Goal: Task Accomplishment & Management: Complete application form

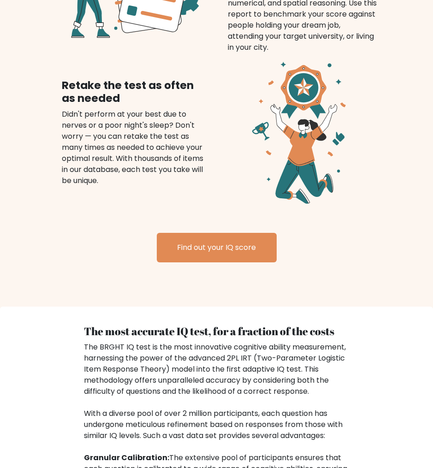
scroll to position [1230, 0]
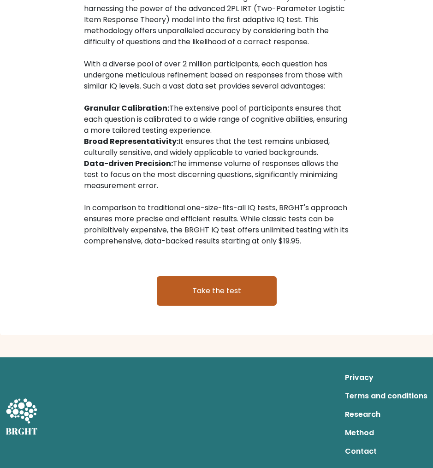
click at [192, 287] on link "Take the test" at bounding box center [217, 290] width 120 height 29
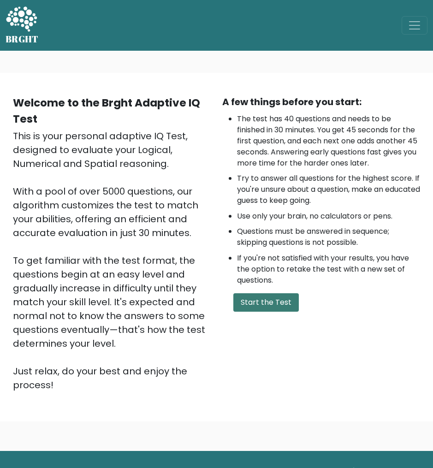
click at [267, 300] on button "Start the Test" at bounding box center [265, 302] width 65 height 18
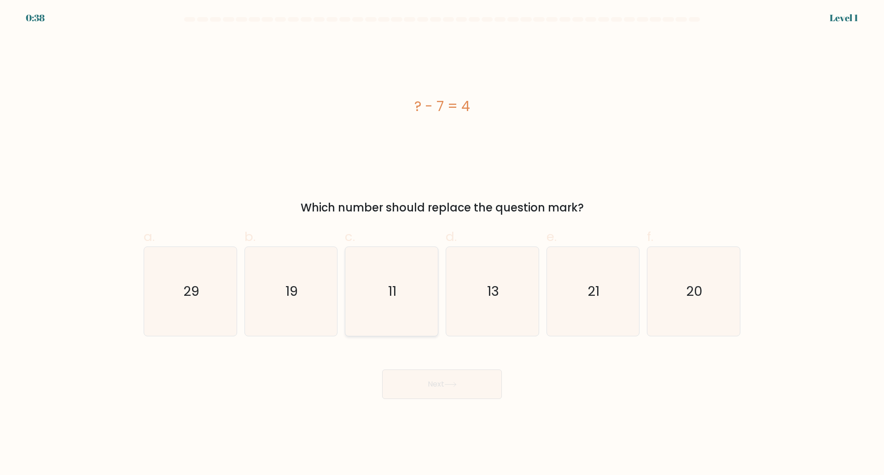
click at [381, 278] on icon "11" at bounding box center [391, 291] width 89 height 89
click at [439, 244] on input "c. 11" at bounding box center [442, 241] width 0 height 6
radio input "true"
click at [439, 382] on icon at bounding box center [451, 384] width 12 height 5
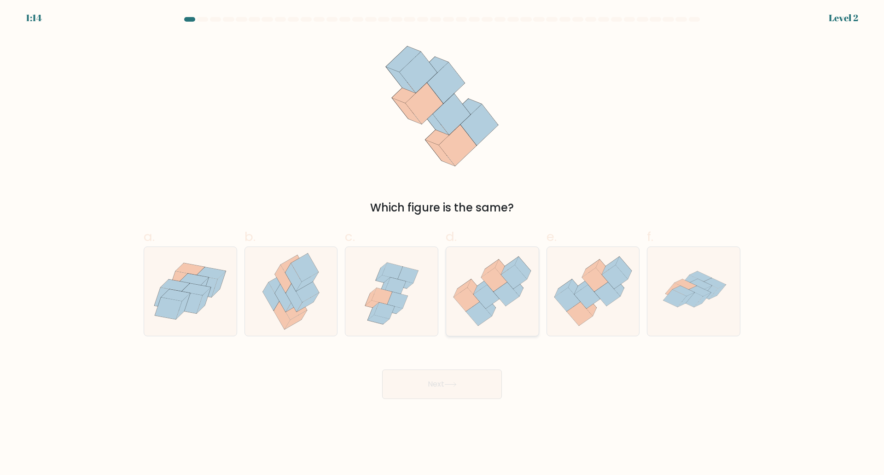
click at [439, 296] on icon at bounding box center [487, 297] width 26 height 24
click at [439, 244] on input "d." at bounding box center [442, 241] width 0 height 6
radio input "true"
click at [439, 384] on button "Next" at bounding box center [442, 383] width 120 height 29
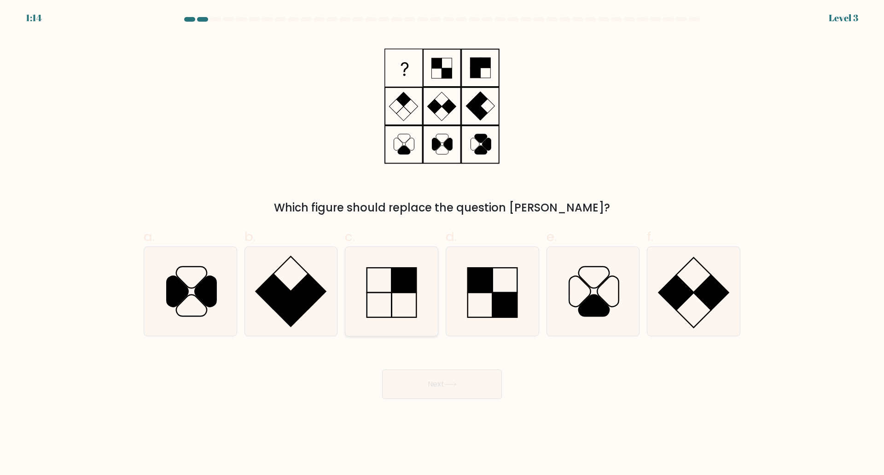
click at [404, 289] on rect at bounding box center [404, 280] width 25 height 25
click at [439, 244] on input "c." at bounding box center [442, 241] width 0 height 6
radio input "true"
click at [439, 389] on button "Next" at bounding box center [442, 383] width 120 height 29
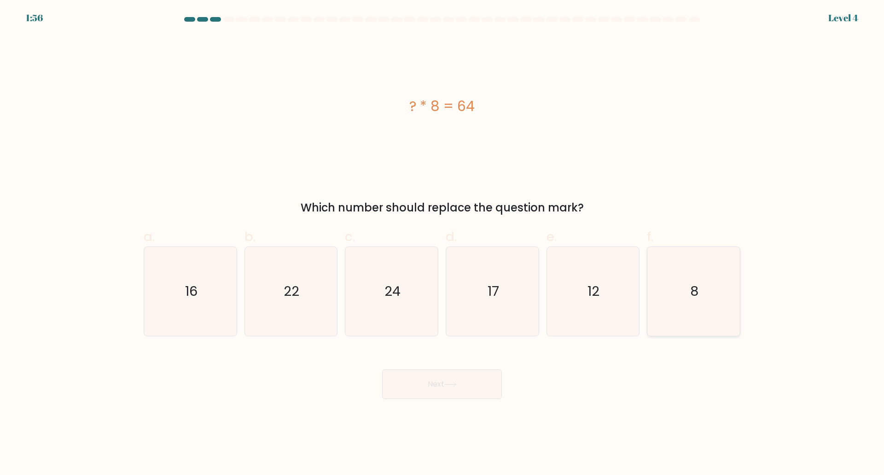
click at [439, 289] on icon "8" at bounding box center [694, 291] width 89 height 89
click at [439, 244] on input "f. 8" at bounding box center [442, 241] width 0 height 6
radio input "true"
click at [433, 392] on button "Next" at bounding box center [442, 383] width 120 height 29
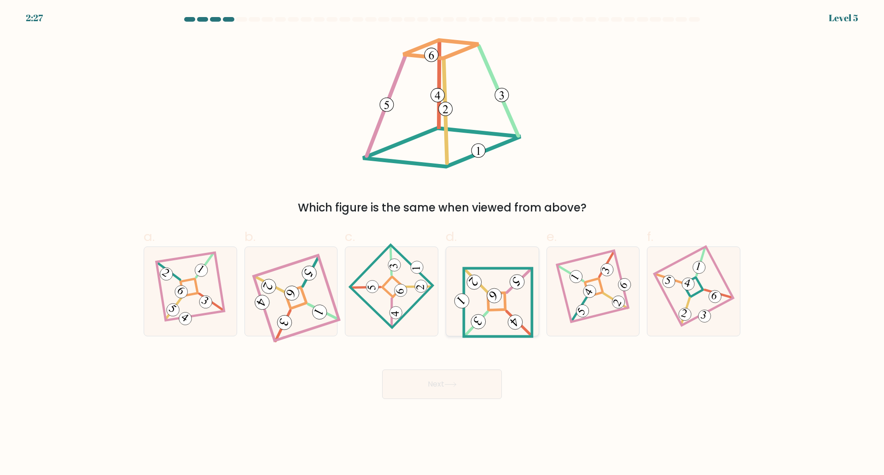
click at [439, 306] on icon at bounding box center [492, 291] width 82 height 71
click at [439, 244] on input "d." at bounding box center [442, 241] width 0 height 6
radio input "true"
click at [439, 378] on button "Next" at bounding box center [442, 383] width 120 height 29
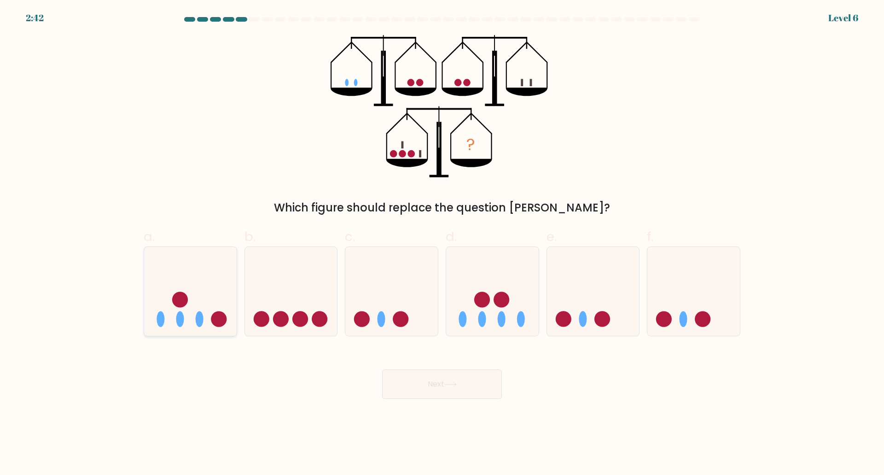
click at [191, 313] on icon at bounding box center [190, 291] width 93 height 76
click at [439, 244] on input "a." at bounding box center [442, 241] width 0 height 6
radio input "true"
click at [439, 385] on button "Next" at bounding box center [442, 383] width 120 height 29
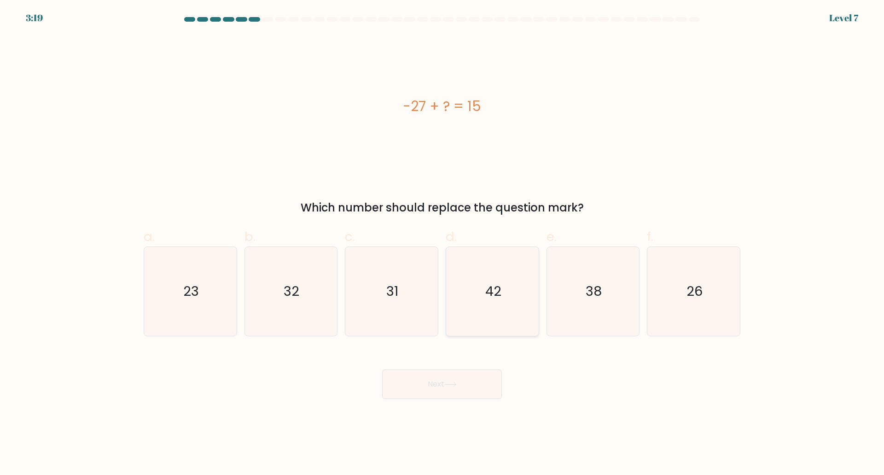
click at [439, 295] on icon "42" at bounding box center [492, 291] width 89 height 89
click at [439, 244] on input "d. 42" at bounding box center [442, 241] width 0 height 6
radio input "true"
click at [439, 380] on button "Next" at bounding box center [442, 383] width 120 height 29
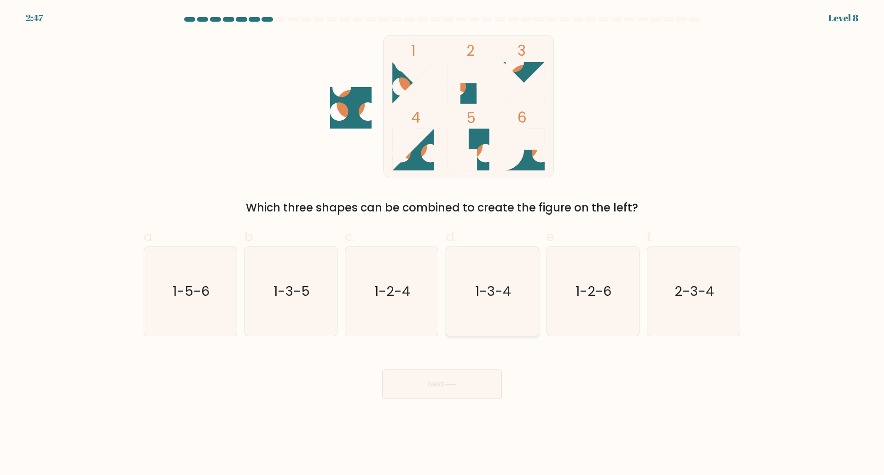
click at [439, 299] on text "1-3-4" at bounding box center [493, 291] width 36 height 18
click at [439, 244] on input "d. 1-3-4" at bounding box center [442, 241] width 0 height 6
radio input "true"
click at [439, 388] on button "Next" at bounding box center [442, 383] width 120 height 29
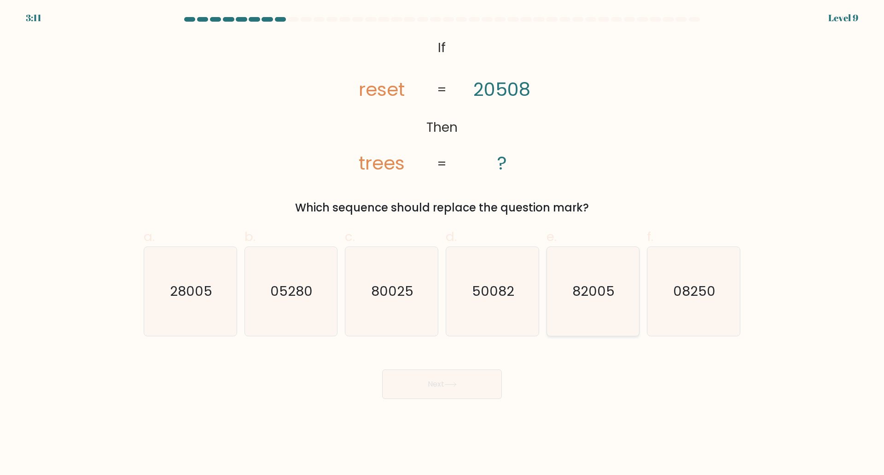
click at [439, 300] on icon "82005" at bounding box center [593, 291] width 89 height 89
click at [439, 244] on input "e. 82005" at bounding box center [442, 241] width 0 height 6
radio input "true"
click at [439, 379] on button "Next" at bounding box center [442, 383] width 120 height 29
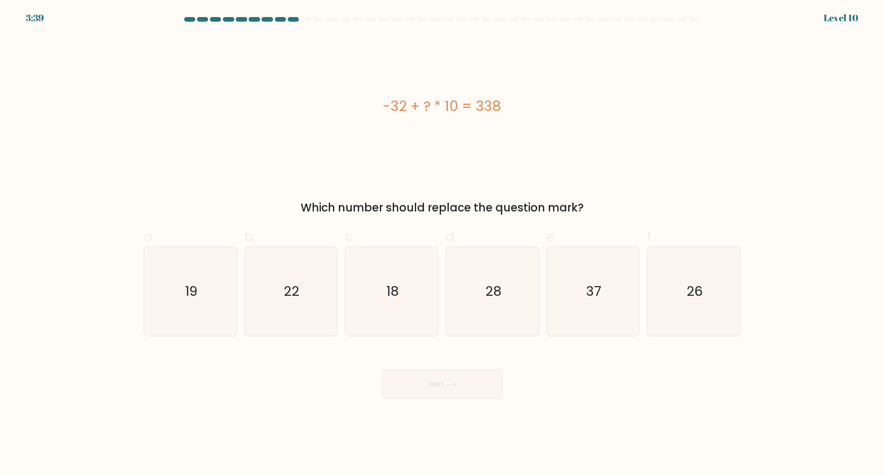
drag, startPoint x: 475, startPoint y: 107, endPoint x: 524, endPoint y: 103, distance: 48.5
click at [439, 103] on div "-32 + ? * 10 = 338" at bounding box center [442, 106] width 597 height 21
click at [439, 293] on text "37" at bounding box center [593, 291] width 15 height 18
click at [439, 244] on input "e. 37" at bounding box center [442, 241] width 0 height 6
radio input "true"
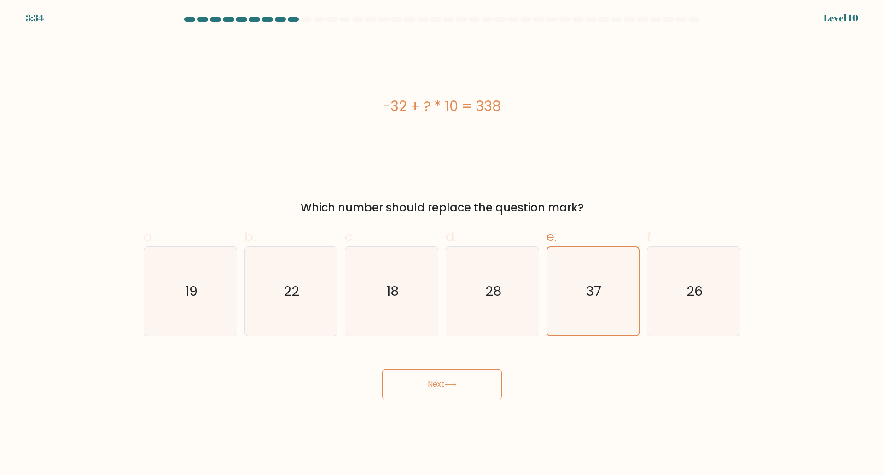
click at [439, 385] on button "Next" at bounding box center [442, 383] width 120 height 29
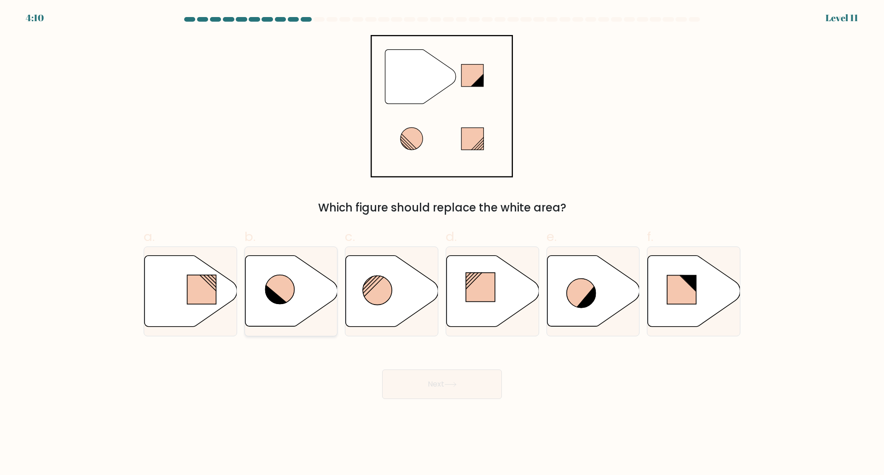
click at [282, 290] on icon at bounding box center [279, 289] width 29 height 29
click at [439, 244] on input "b." at bounding box center [442, 241] width 0 height 6
radio input "true"
click at [439, 392] on button "Next" at bounding box center [442, 383] width 120 height 29
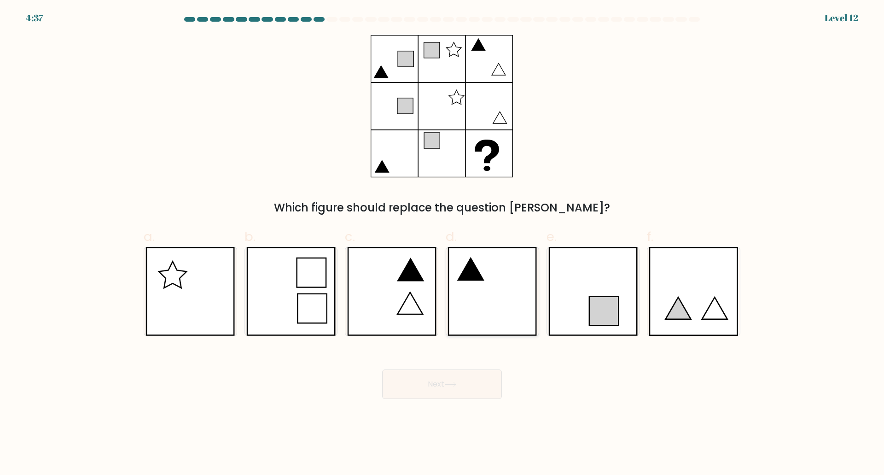
click at [439, 278] on icon at bounding box center [492, 291] width 89 height 89
click at [439, 244] on input "d." at bounding box center [442, 241] width 0 height 6
radio input "true"
click at [439, 393] on button "Next" at bounding box center [442, 383] width 120 height 29
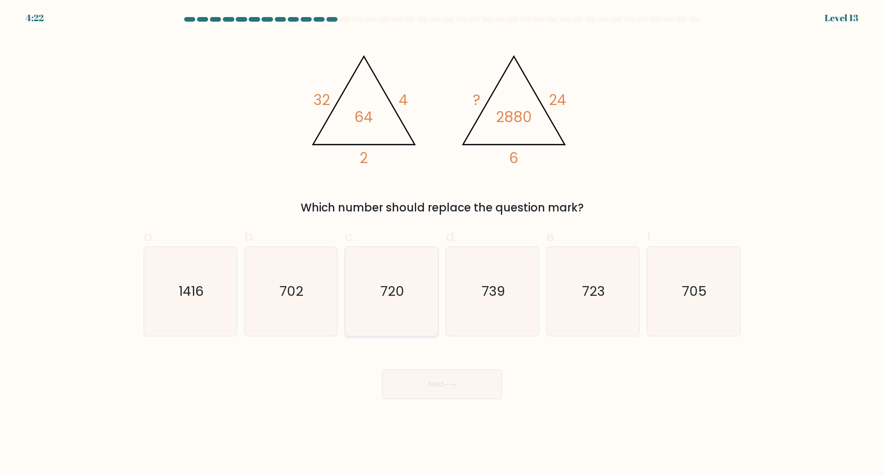
click at [392, 284] on text "720" at bounding box center [393, 291] width 24 height 18
click at [439, 244] on input "c. 720" at bounding box center [442, 241] width 0 height 6
radio input "true"
click at [439, 386] on button "Next" at bounding box center [442, 383] width 120 height 29
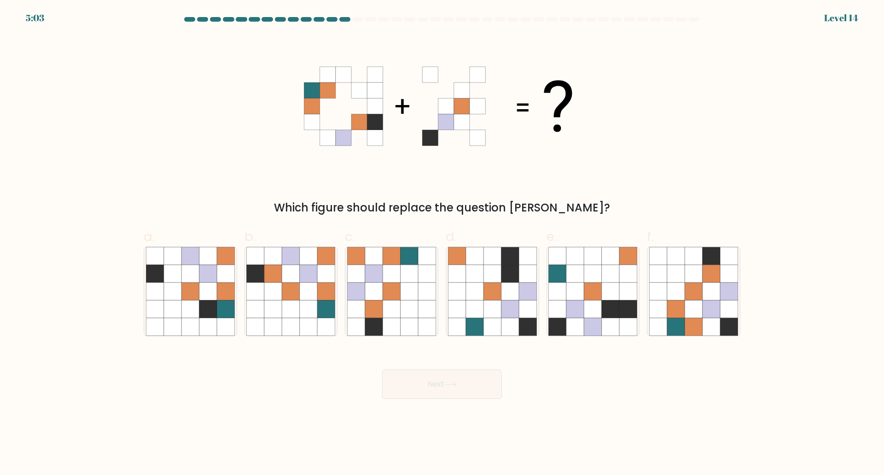
drag, startPoint x: 461, startPoint y: 384, endPoint x: 247, endPoint y: 178, distance: 297.1
click at [247, 178] on div "Which figure should replace the question [PERSON_NAME]?" at bounding box center [442, 125] width 608 height 181
click at [439, 295] on icon at bounding box center [594, 291] width 18 height 18
click at [439, 244] on input "e." at bounding box center [442, 241] width 0 height 6
radio input "true"
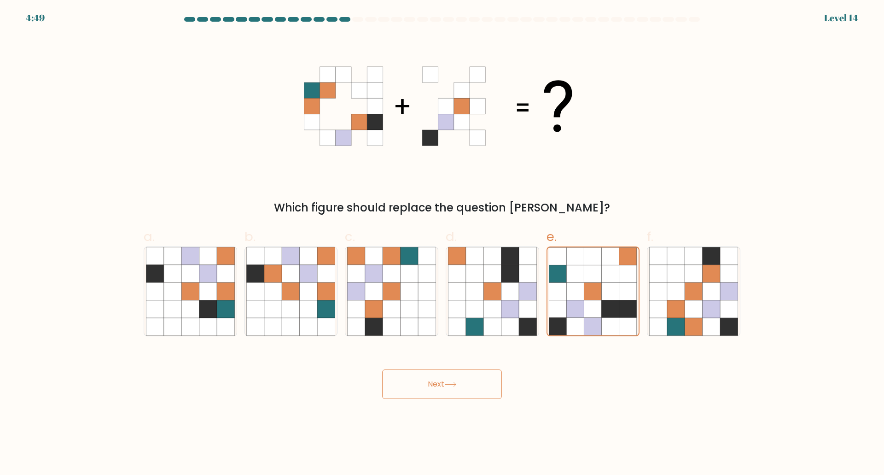
click at [439, 385] on button "Next" at bounding box center [442, 383] width 120 height 29
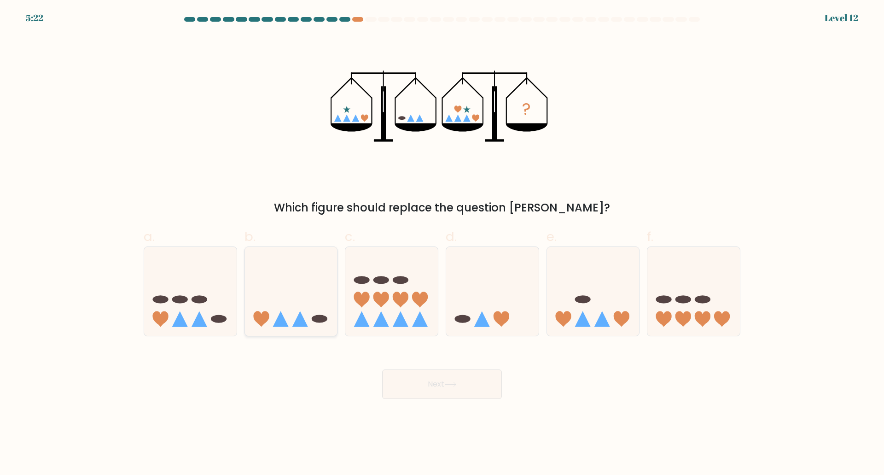
click at [296, 322] on icon at bounding box center [301, 319] width 16 height 16
click at [439, 244] on input "b." at bounding box center [442, 241] width 0 height 6
radio input "true"
click at [430, 386] on button "Next" at bounding box center [442, 383] width 120 height 29
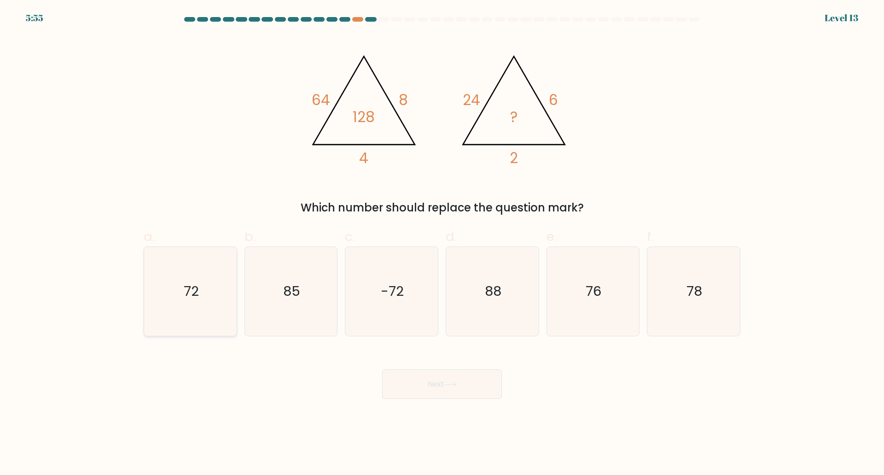
click at [179, 292] on icon "72" at bounding box center [190, 291] width 89 height 89
click at [439, 244] on input "a. 72" at bounding box center [442, 241] width 0 height 6
radio input "true"
click at [439, 394] on button "Next" at bounding box center [442, 383] width 120 height 29
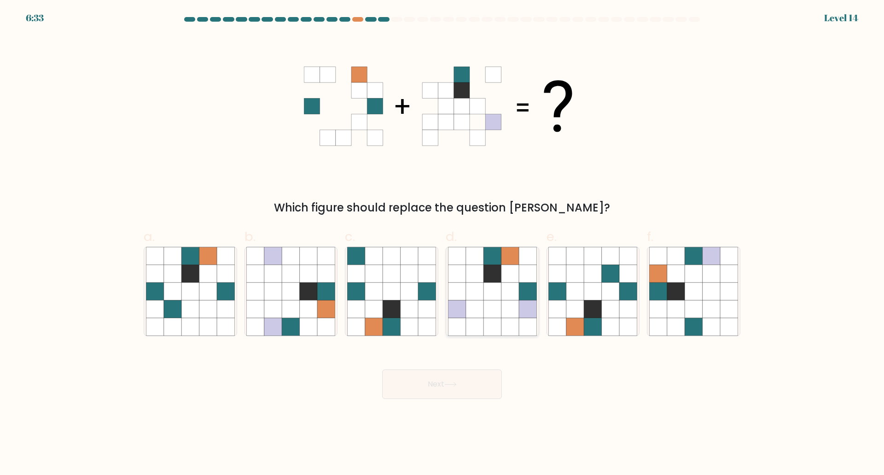
click at [439, 299] on icon at bounding box center [493, 291] width 18 height 18
click at [439, 244] on input "d." at bounding box center [442, 241] width 0 height 6
radio input "true"
click at [439, 390] on button "Next" at bounding box center [442, 383] width 120 height 29
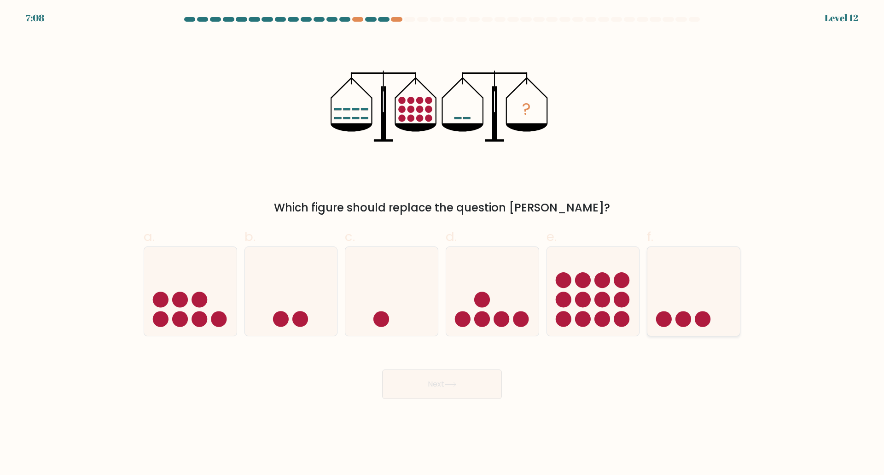
click at [439, 302] on icon at bounding box center [694, 291] width 93 height 76
click at [439, 244] on input "f." at bounding box center [442, 241] width 0 height 6
radio input "true"
click at [439, 379] on button "Next" at bounding box center [442, 383] width 120 height 29
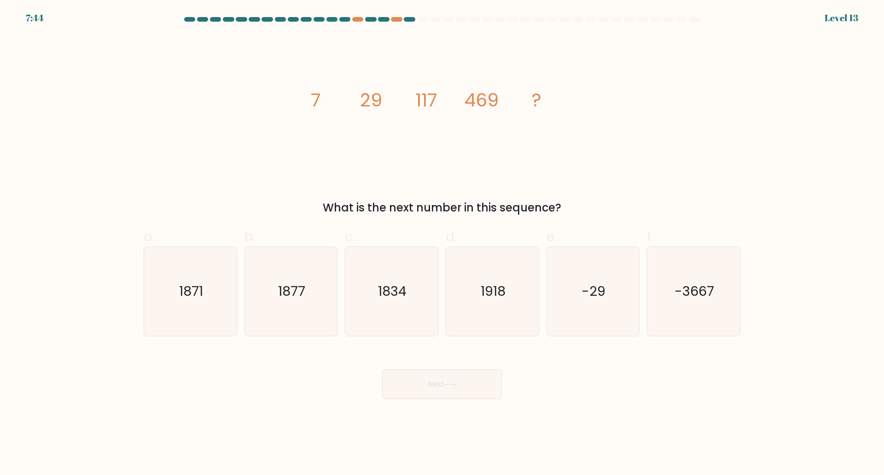
click at [381, 156] on icon "image/svg+xml 7 29 117 469 ?" at bounding box center [442, 106] width 276 height 142
click at [439, 293] on text "1918" at bounding box center [493, 291] width 25 height 18
click at [439, 244] on input "d. 1918" at bounding box center [442, 241] width 0 height 6
radio input "true"
click at [439, 377] on button "Next" at bounding box center [442, 383] width 120 height 29
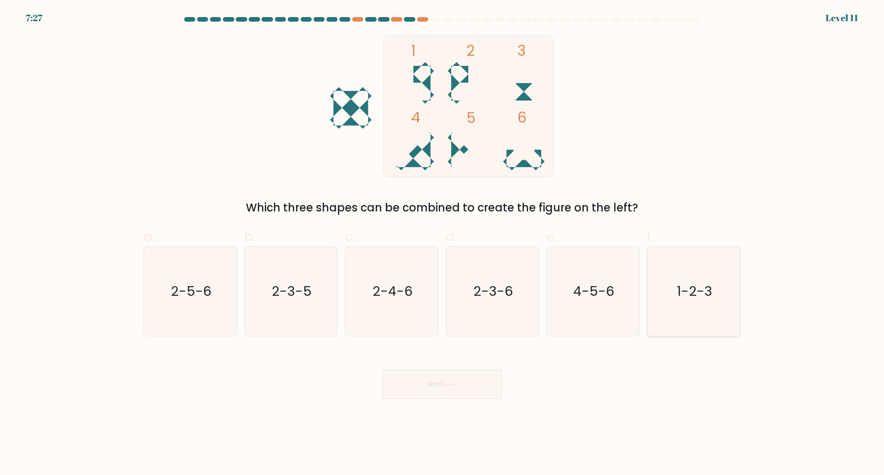
click at [439, 293] on text "1-2-3" at bounding box center [694, 291] width 35 height 18
click at [439, 244] on input "f. 1-2-3" at bounding box center [442, 241] width 0 height 6
radio input "true"
click at [439, 392] on button "Next" at bounding box center [442, 383] width 120 height 29
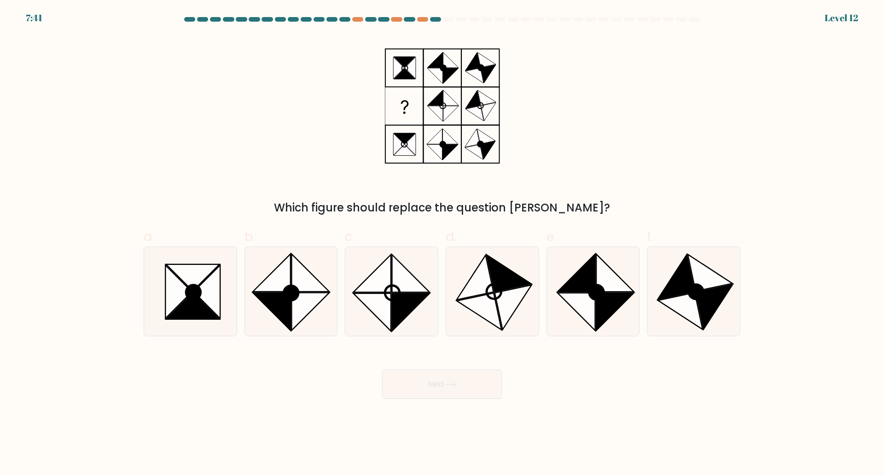
click at [357, 86] on div "Which figure should replace the question [PERSON_NAME]?" at bounding box center [442, 125] width 608 height 181
click at [279, 287] on icon at bounding box center [272, 273] width 38 height 38
click at [439, 244] on input "b." at bounding box center [442, 241] width 0 height 6
radio input "true"
click at [439, 374] on button "Next" at bounding box center [442, 383] width 120 height 29
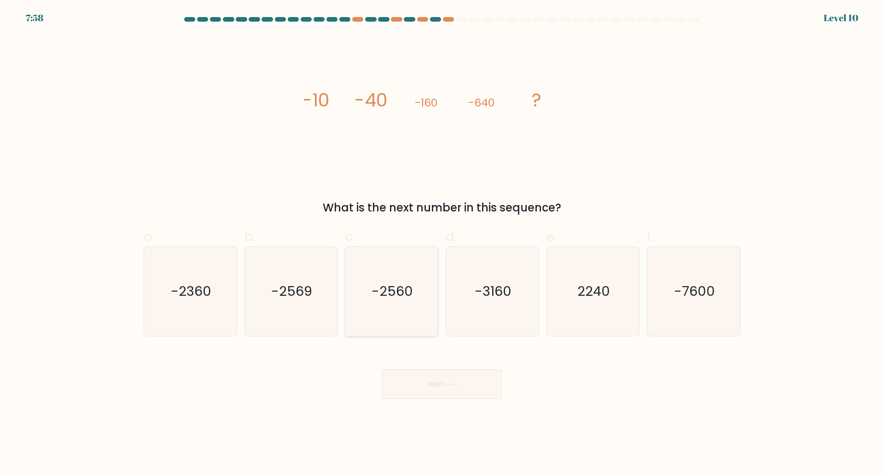
click at [403, 287] on text "-2560" at bounding box center [392, 291] width 41 height 18
click at [439, 244] on input "c. -2560" at bounding box center [442, 241] width 0 height 6
radio input "true"
click at [434, 378] on button "Next" at bounding box center [442, 383] width 120 height 29
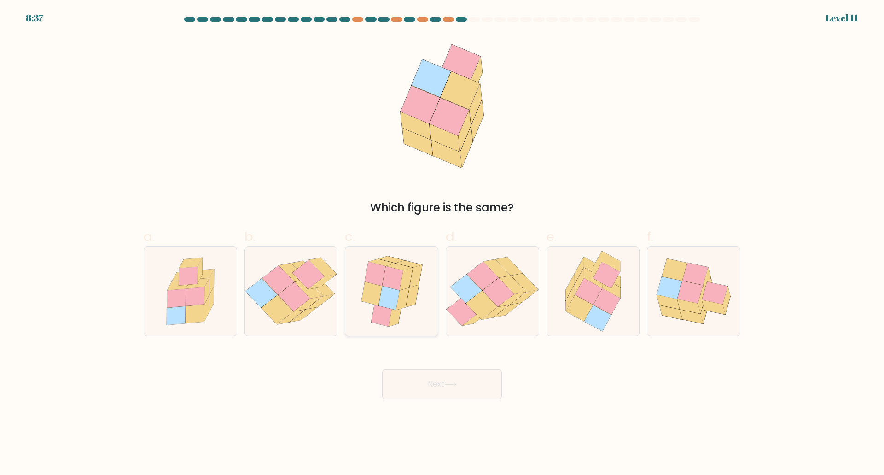
click at [387, 297] on icon at bounding box center [389, 298] width 21 height 24
click at [439, 244] on input "c." at bounding box center [442, 241] width 0 height 6
radio input "true"
click at [439, 379] on button "Next" at bounding box center [442, 383] width 120 height 29
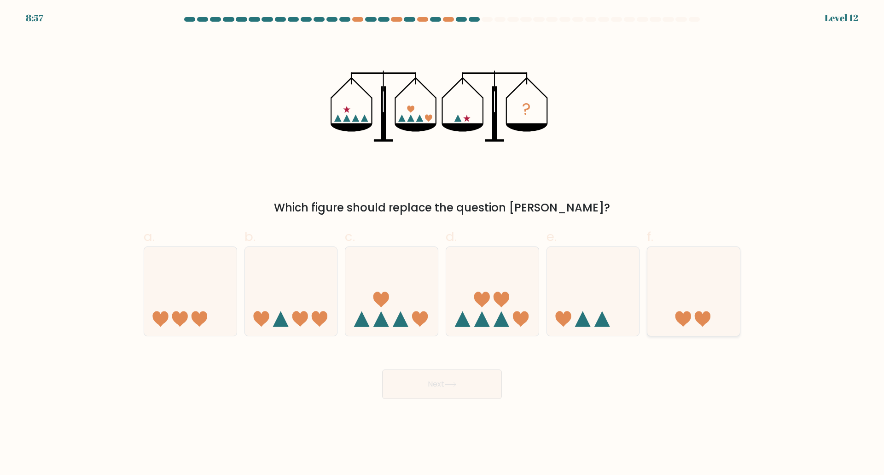
click at [439, 315] on icon at bounding box center [703, 319] width 16 height 16
click at [439, 244] on input "f." at bounding box center [442, 241] width 0 height 6
radio input "true"
click at [439, 386] on button "Next" at bounding box center [442, 383] width 120 height 29
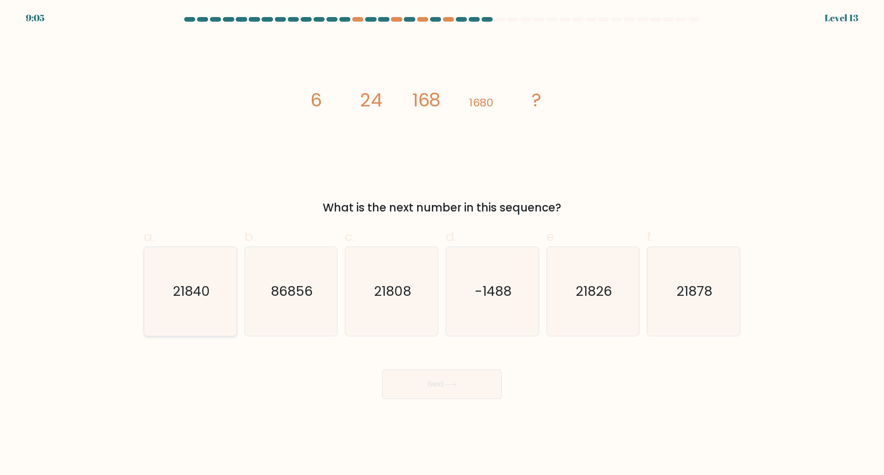
click at [195, 293] on text "21840" at bounding box center [191, 291] width 37 height 18
click at [439, 244] on input "a. 21840" at bounding box center [442, 241] width 0 height 6
radio input "true"
click at [439, 392] on button "Next" at bounding box center [442, 383] width 120 height 29
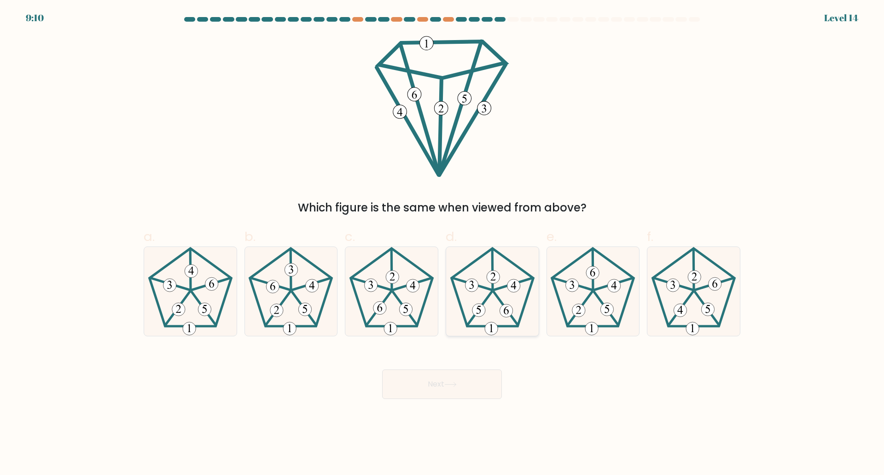
click at [439, 281] on icon at bounding box center [492, 291] width 89 height 89
click at [439, 244] on input "d." at bounding box center [442, 241] width 0 height 6
radio input "true"
click at [439, 385] on button "Next" at bounding box center [442, 383] width 120 height 29
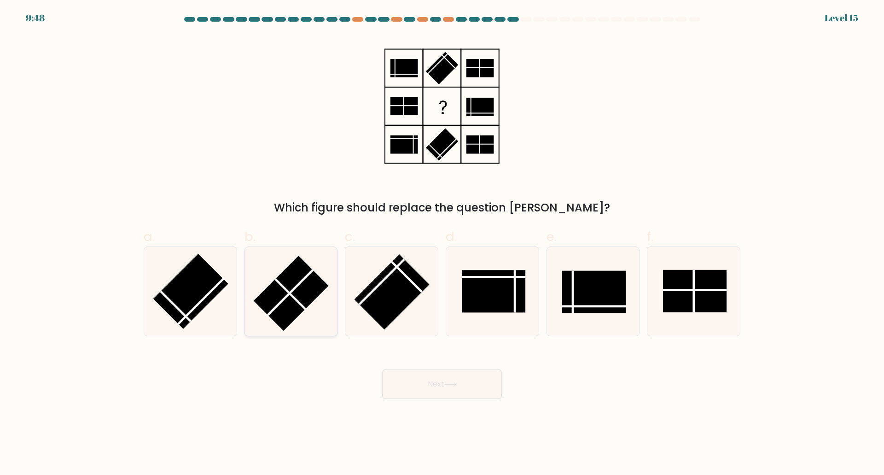
click at [301, 299] on rect at bounding box center [291, 293] width 75 height 75
click at [439, 244] on input "b." at bounding box center [442, 241] width 0 height 6
radio input "true"
click at [439, 368] on div "Next" at bounding box center [442, 373] width 608 height 52
click at [437, 391] on button "Next" at bounding box center [442, 383] width 120 height 29
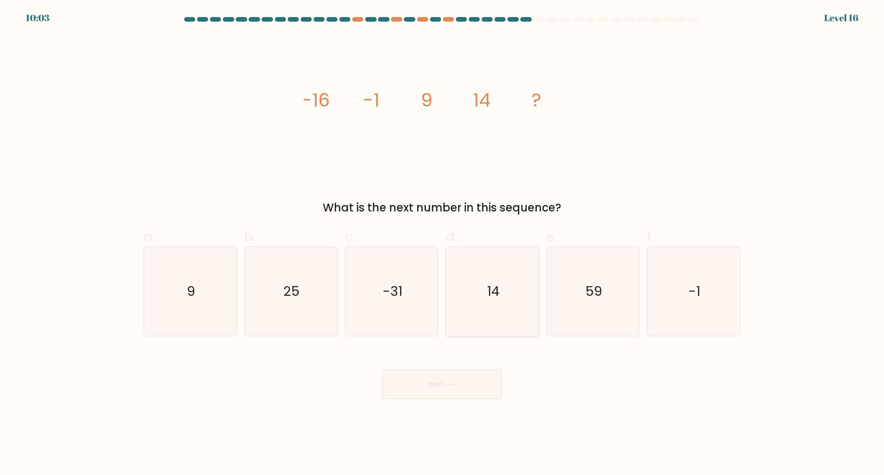
click at [439, 293] on text "14" at bounding box center [493, 291] width 12 height 18
click at [439, 244] on input "d. 14" at bounding box center [442, 241] width 0 height 6
radio input "true"
click at [439, 378] on button "Next" at bounding box center [442, 383] width 120 height 29
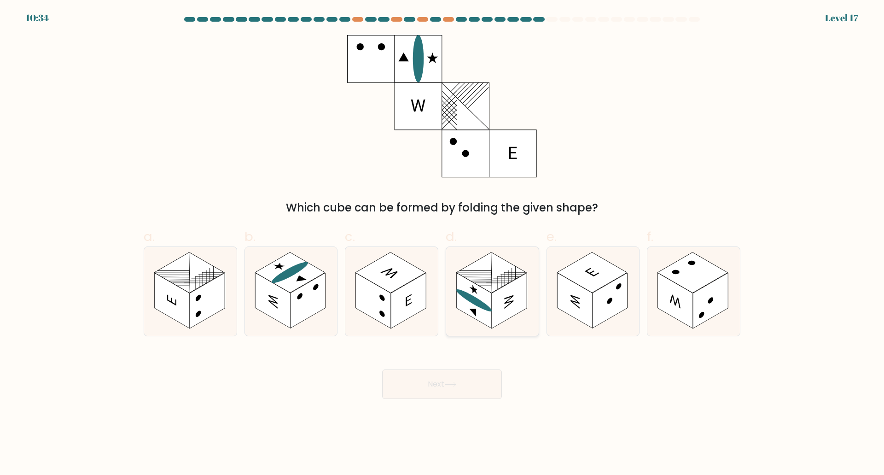
click at [439, 292] on line at bounding box center [491, 272] width 70 height 41
click at [439, 244] on input "d." at bounding box center [442, 241] width 0 height 6
radio input "true"
click at [439, 381] on button "Next" at bounding box center [442, 383] width 120 height 29
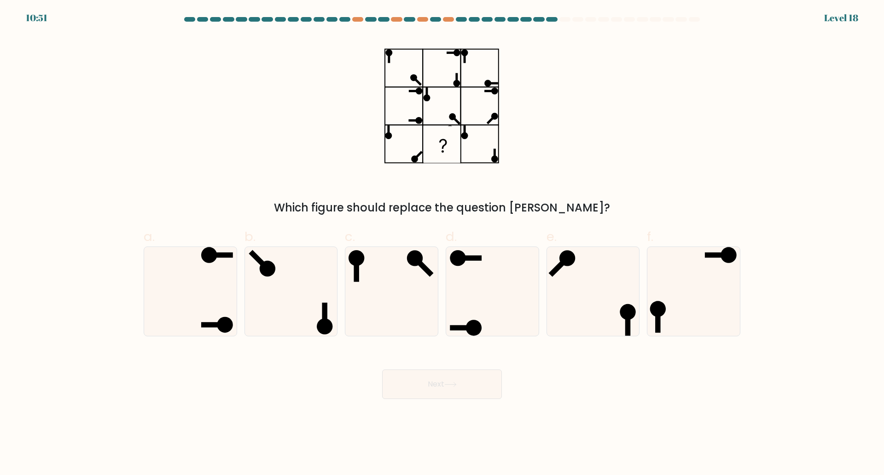
drag, startPoint x: 177, startPoint y: 300, endPoint x: 35, endPoint y: 283, distance: 143.8
click at [35, 283] on form at bounding box center [442, 208] width 884 height 382
click at [439, 293] on icon at bounding box center [593, 291] width 89 height 89
click at [439, 244] on input "e." at bounding box center [442, 241] width 0 height 6
radio input "true"
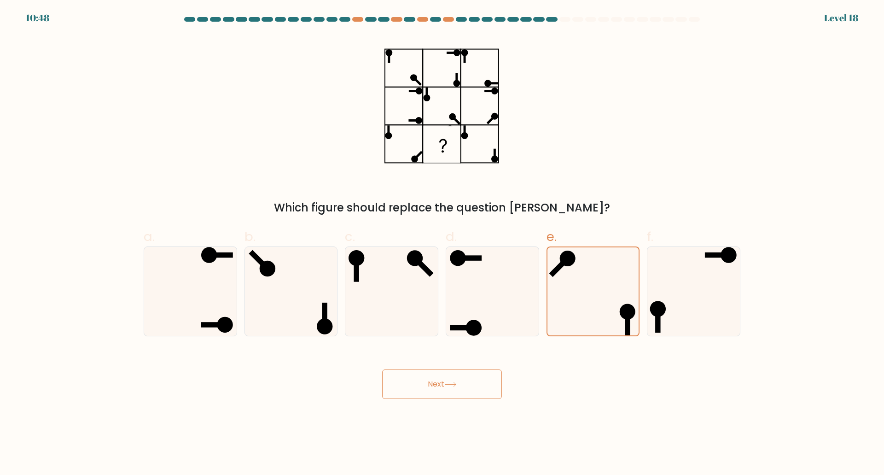
click at [439, 379] on button "Next" at bounding box center [442, 383] width 120 height 29
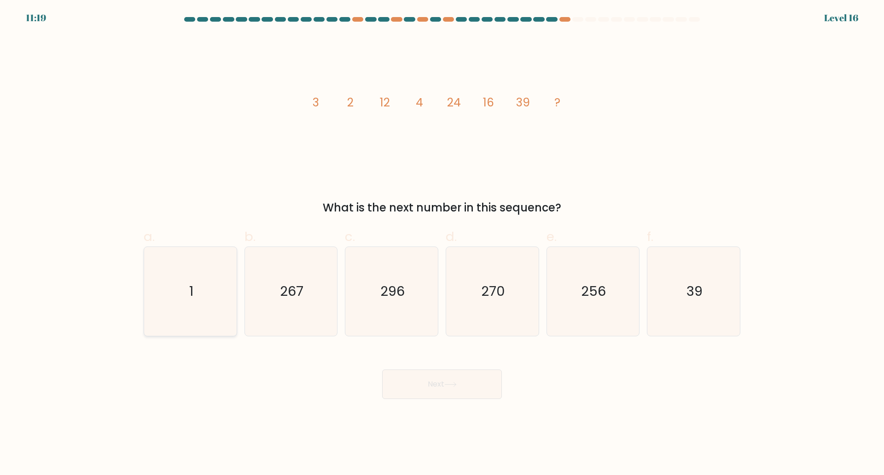
click at [184, 291] on icon "1" at bounding box center [190, 291] width 89 height 89
click at [439, 244] on input "a. 1" at bounding box center [442, 241] width 0 height 6
radio input "true"
click at [439, 386] on button "Next" at bounding box center [442, 383] width 120 height 29
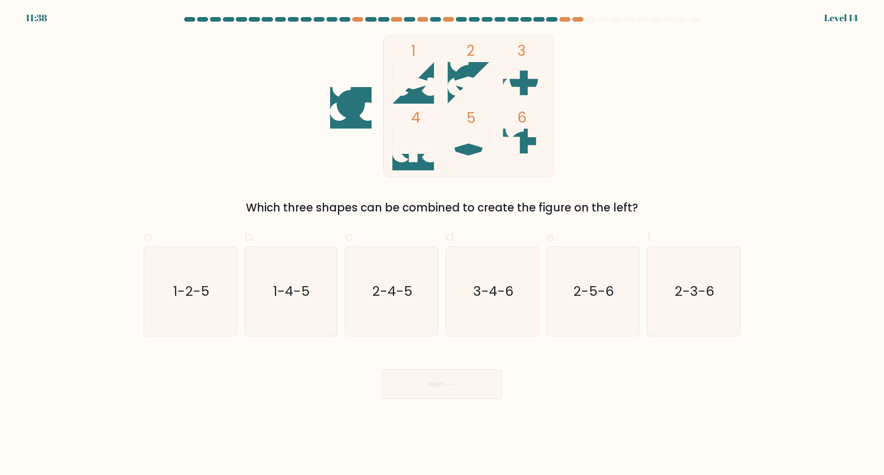
click at [416, 153] on icon at bounding box center [412, 149] width 41 height 25
click at [184, 293] on text "1-2-5" at bounding box center [191, 291] width 36 height 18
click at [439, 244] on input "a. 1-2-5" at bounding box center [442, 241] width 0 height 6
radio input "true"
click at [439, 381] on button "Next" at bounding box center [442, 383] width 120 height 29
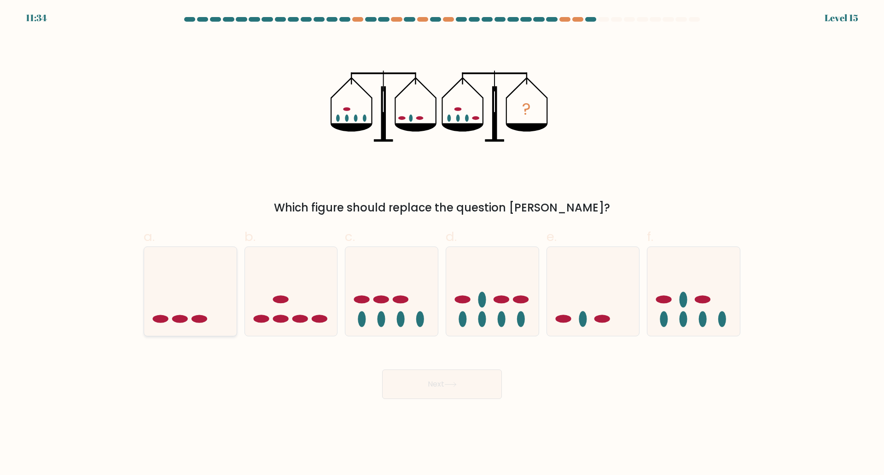
click at [183, 313] on icon at bounding box center [190, 291] width 93 height 76
click at [439, 244] on input "a." at bounding box center [442, 241] width 0 height 6
radio input "true"
click at [439, 386] on button "Next" at bounding box center [442, 383] width 120 height 29
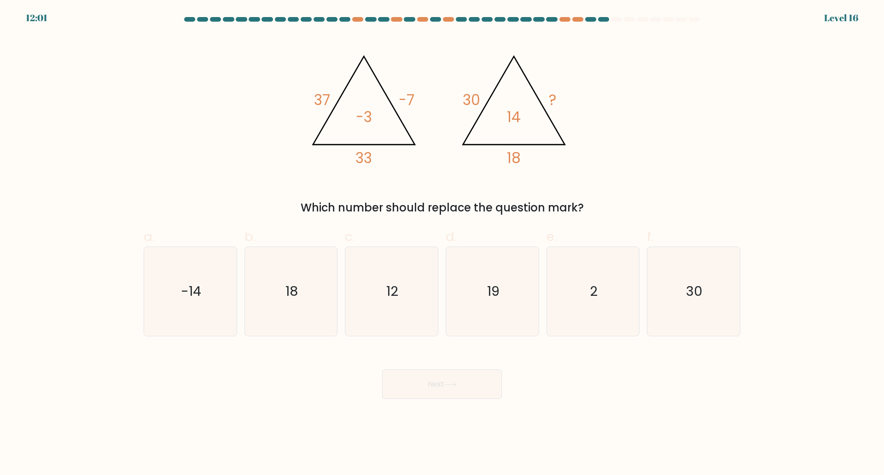
click at [439, 251] on div "c. 12" at bounding box center [391, 281] width 101 height 109
click at [439, 178] on div "@import url('[URL][DOMAIN_NAME]); 37 -7 33 -3 @import url('[URL][DOMAIN_NAME]);…" at bounding box center [442, 125] width 608 height 181
click at [439, 174] on icon "@import url('[URL][DOMAIN_NAME]); 37 -7 33 -3 @import url('[URL][DOMAIN_NAME]);…" at bounding box center [442, 106] width 276 height 142
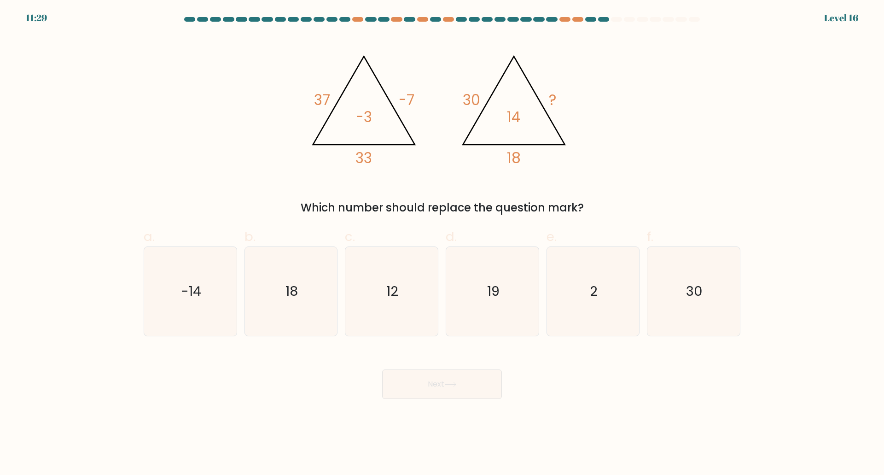
click at [439, 167] on icon "@import url('[URL][DOMAIN_NAME]); 37 -7 33 -3 @import url('[URL][DOMAIN_NAME]);…" at bounding box center [442, 106] width 276 height 142
click at [439, 162] on icon "@import url('[URL][DOMAIN_NAME]); 37 -7 33 -3 @import url('[URL][DOMAIN_NAME]);…" at bounding box center [442, 106] width 276 height 142
click at [439, 167] on icon "@import url('[URL][DOMAIN_NAME]); 37 -7 33 -3 @import url('[URL][DOMAIN_NAME]);…" at bounding box center [442, 106] width 276 height 142
click at [439, 288] on text "19" at bounding box center [493, 291] width 12 height 18
click at [439, 244] on input "d. 19" at bounding box center [442, 241] width 0 height 6
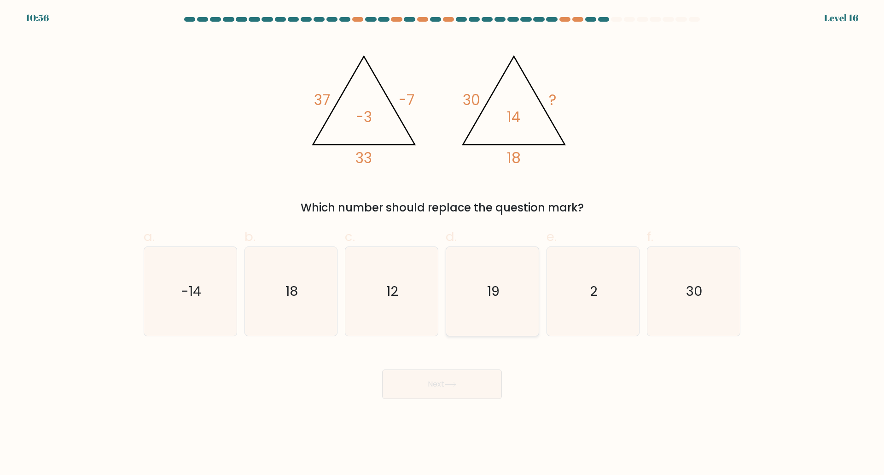
radio input "true"
click at [439, 379] on button "Next" at bounding box center [442, 383] width 120 height 29
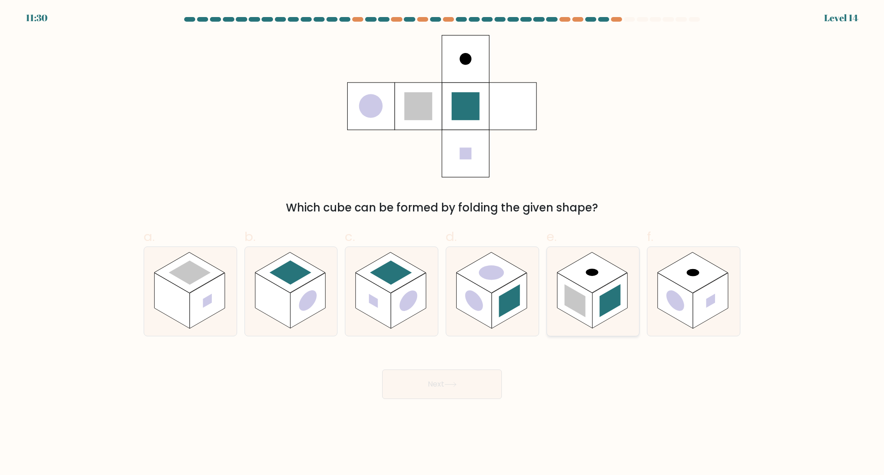
click at [439, 310] on icon at bounding box center [593, 291] width 93 height 89
click at [439, 244] on input "e." at bounding box center [442, 241] width 0 height 6
radio input "true"
click at [439, 386] on icon at bounding box center [451, 384] width 12 height 5
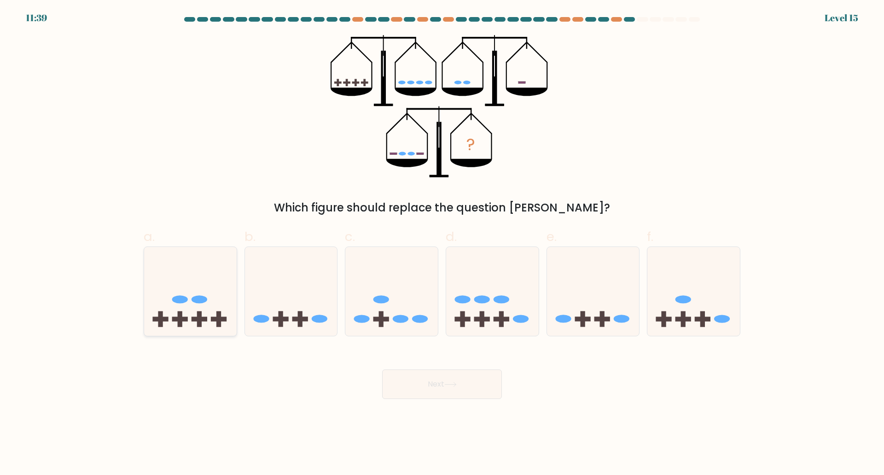
click at [191, 315] on icon at bounding box center [190, 291] width 93 height 76
click at [439, 244] on input "a." at bounding box center [442, 241] width 0 height 6
radio input "true"
click at [439, 369] on div "Next" at bounding box center [442, 373] width 608 height 52
click at [439, 383] on button "Next" at bounding box center [442, 383] width 120 height 29
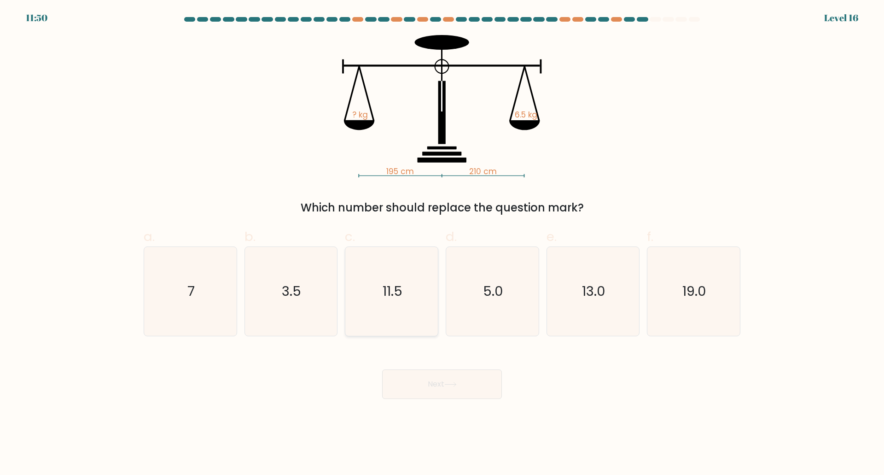
click at [380, 294] on icon "11.5" at bounding box center [391, 291] width 89 height 89
click at [439, 244] on input "c. 11.5" at bounding box center [442, 241] width 0 height 6
radio input "true"
click at [439, 375] on button "Next" at bounding box center [442, 383] width 120 height 29
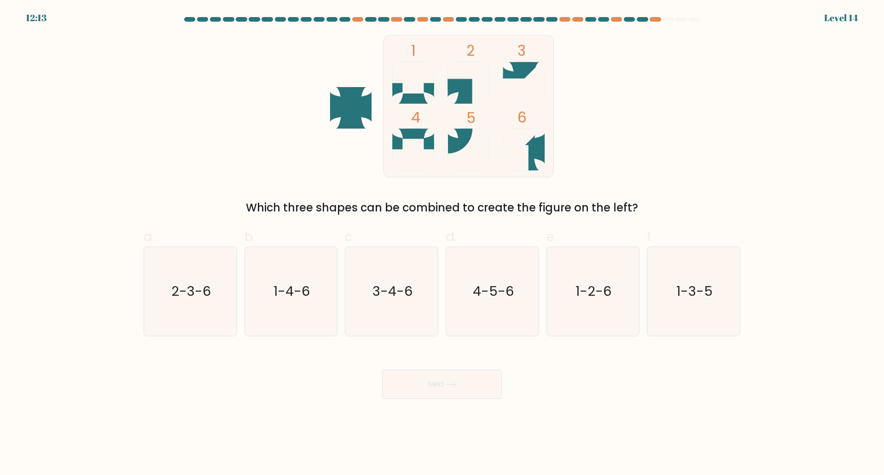
drag, startPoint x: 384, startPoint y: 181, endPoint x: 282, endPoint y: 168, distance: 102.7
click at [282, 168] on div "1 2 3 4 5 6 Which three shapes can be combined to create the figure on the left?" at bounding box center [442, 125] width 608 height 181
click at [169, 292] on icon "2-3-6" at bounding box center [190, 291] width 89 height 89
click at [439, 244] on input "a. 2-3-6" at bounding box center [442, 241] width 0 height 6
radio input "true"
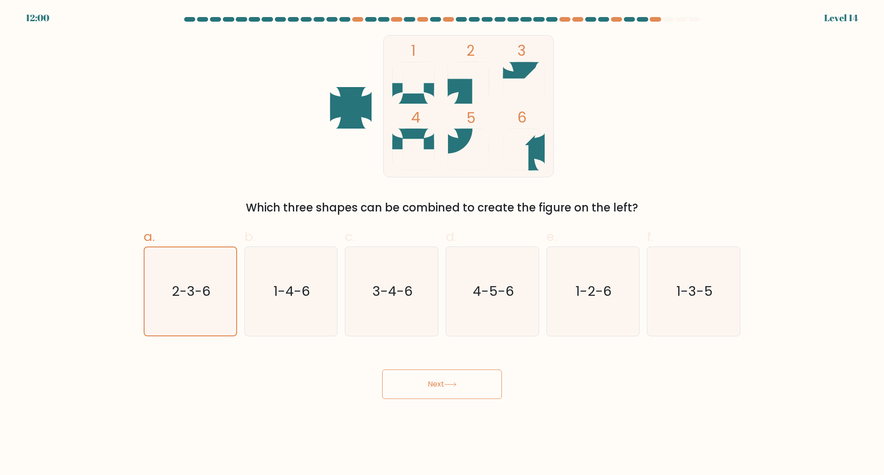
click at [439, 388] on button "Next" at bounding box center [442, 383] width 120 height 29
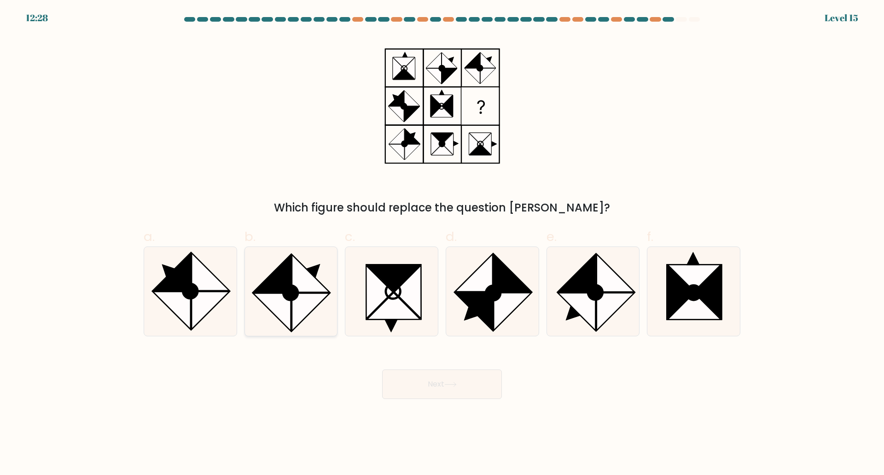
click at [293, 286] on circle at bounding box center [291, 292] width 21 height 21
click at [439, 244] on input "b." at bounding box center [442, 241] width 0 height 6
radio input "true"
click at [439, 301] on icon at bounding box center [513, 312] width 38 height 38
click at [439, 244] on input "d." at bounding box center [442, 241] width 0 height 6
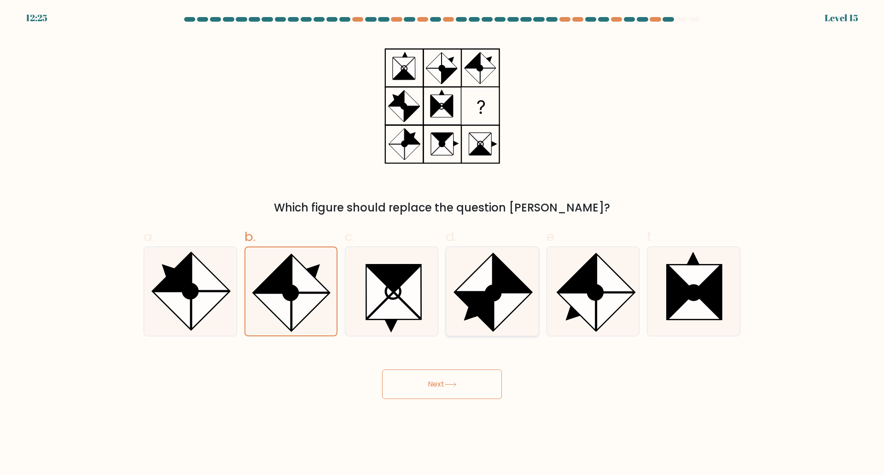
radio input "true"
click at [439, 384] on button "Next" at bounding box center [442, 383] width 120 height 29
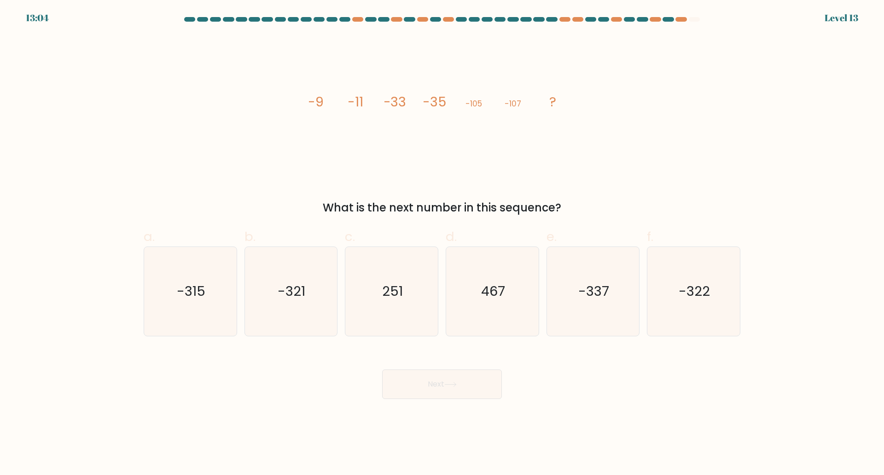
drag, startPoint x: 327, startPoint y: 206, endPoint x: 594, endPoint y: 199, distance: 267.2
click at [439, 199] on div "What is the next number in this sequence?" at bounding box center [442, 207] width 586 height 17
click at [439, 207] on div "What is the next number in this sequence?" at bounding box center [442, 207] width 586 height 17
drag, startPoint x: 565, startPoint y: 211, endPoint x: 289, endPoint y: 201, distance: 275.6
click at [289, 201] on div "What is the next number in this sequence?" at bounding box center [442, 207] width 586 height 17
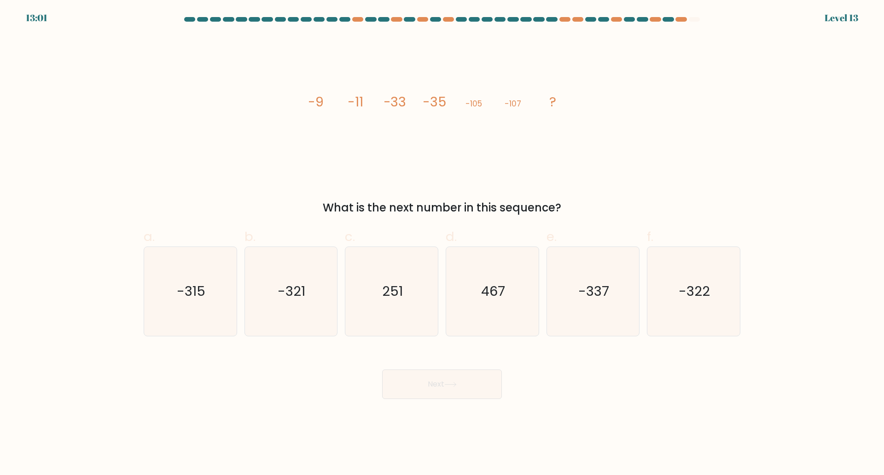
click at [322, 213] on div "What is the next number in this sequence?" at bounding box center [442, 207] width 586 height 17
drag, startPoint x: 314, startPoint y: 212, endPoint x: 578, endPoint y: 206, distance: 264.0
click at [439, 206] on div "What is the next number in this sequence?" at bounding box center [442, 207] width 586 height 17
drag, startPoint x: 326, startPoint y: 207, endPoint x: 620, endPoint y: 208, distance: 293.4
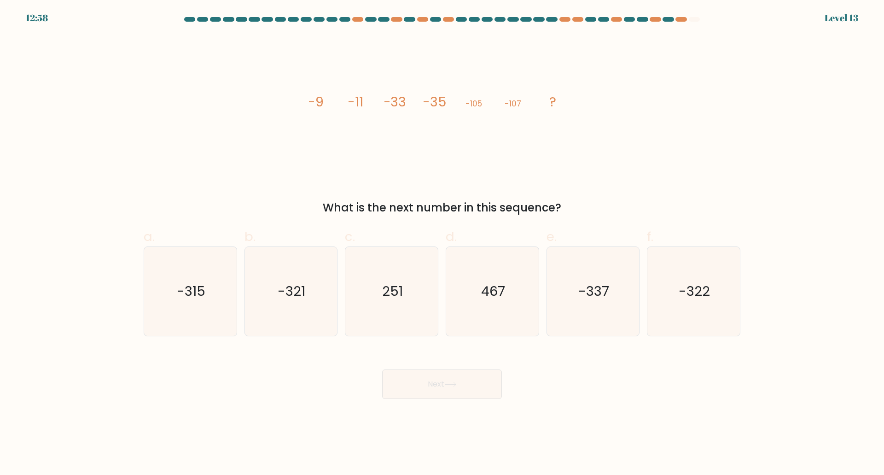
click at [439, 208] on div "What is the next number in this sequence?" at bounding box center [442, 207] width 586 height 17
click at [439, 209] on div "What is the next number in this sequence?" at bounding box center [442, 207] width 586 height 17
